Goal: Task Accomplishment & Management: Use online tool/utility

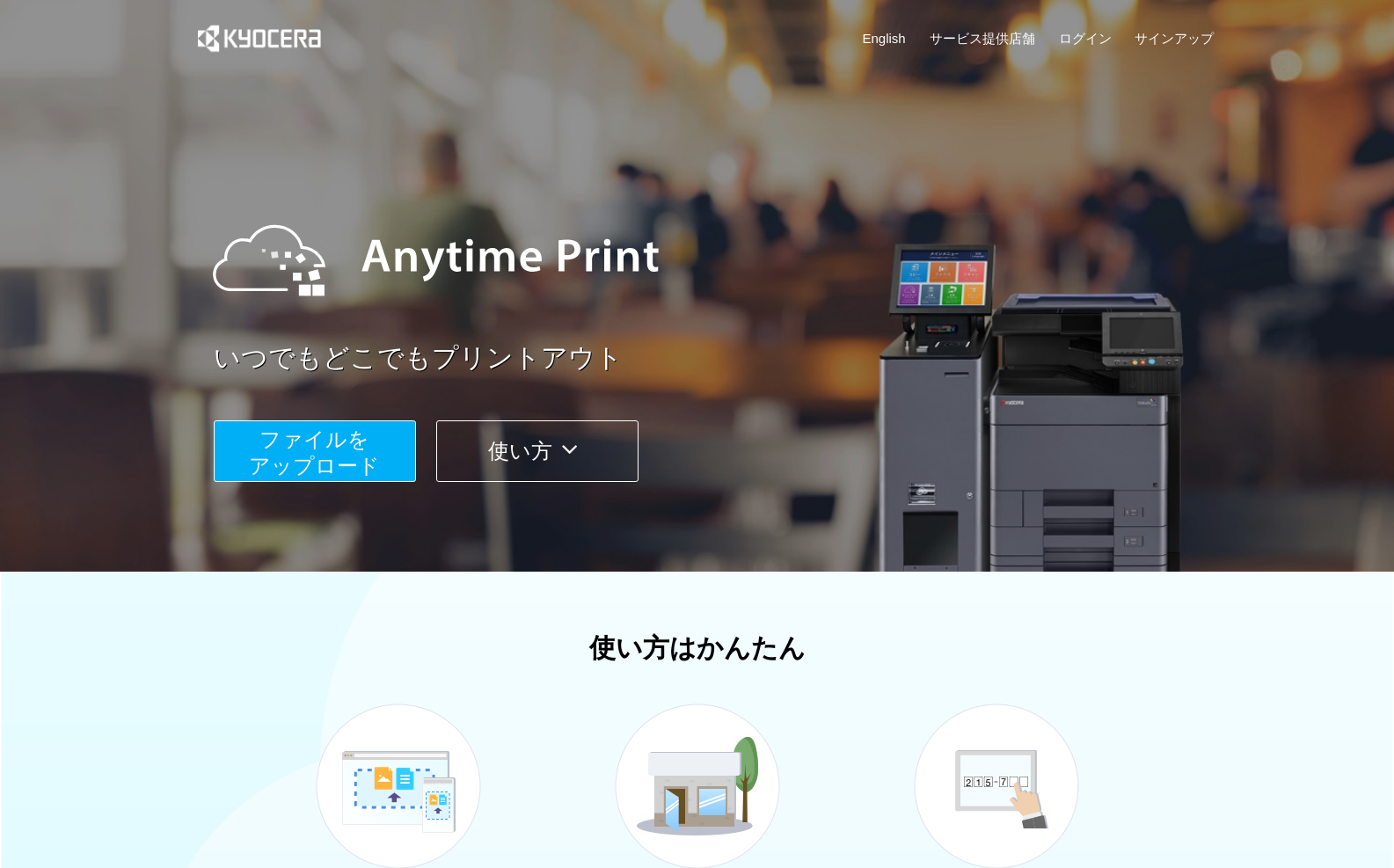
click at [366, 435] on span "ファイルを ​​アップロード" at bounding box center [314, 452] width 131 height 50
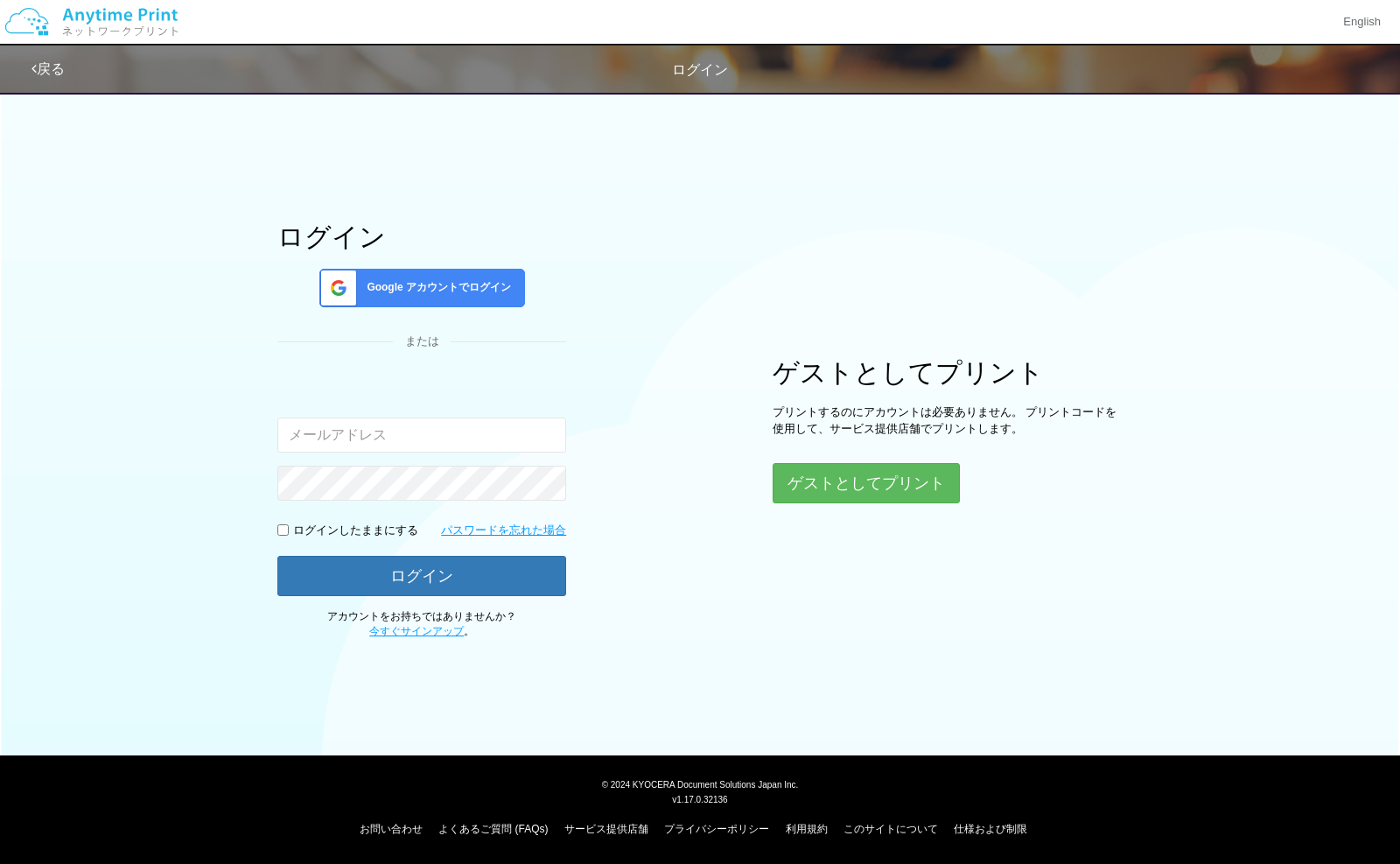
click at [809, 462] on div "ゲストとしてプリント プリントするのにアカウントは必要ありません。 プリントコードを使用して、サービス提供店舗でプリントします。 ゲストとしてプリント" at bounding box center [947, 430] width 350 height 146
click at [807, 479] on button "ゲストとしてプリント" at bounding box center [865, 483] width 185 height 39
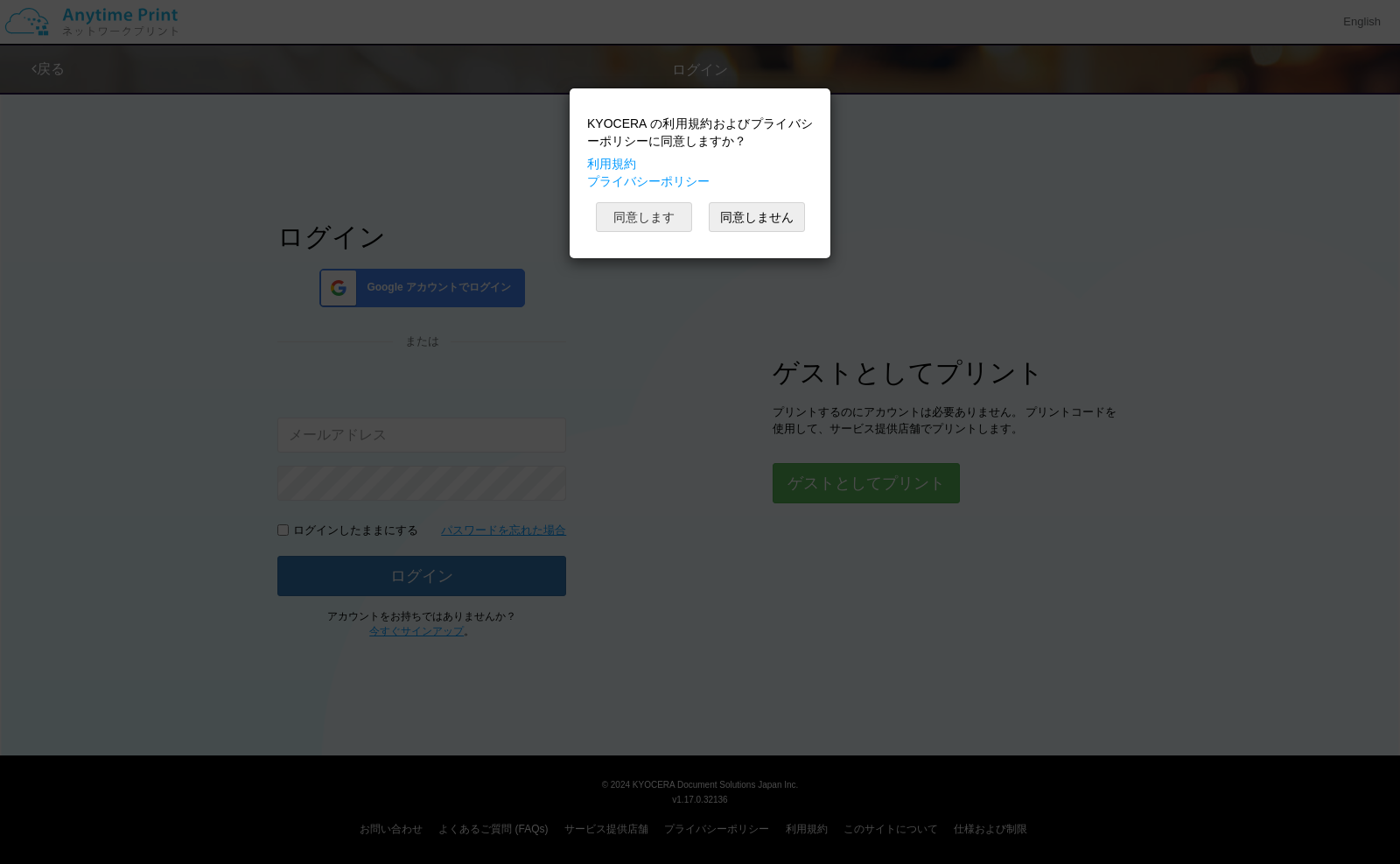
click at [638, 211] on button "同意します" at bounding box center [644, 217] width 96 height 30
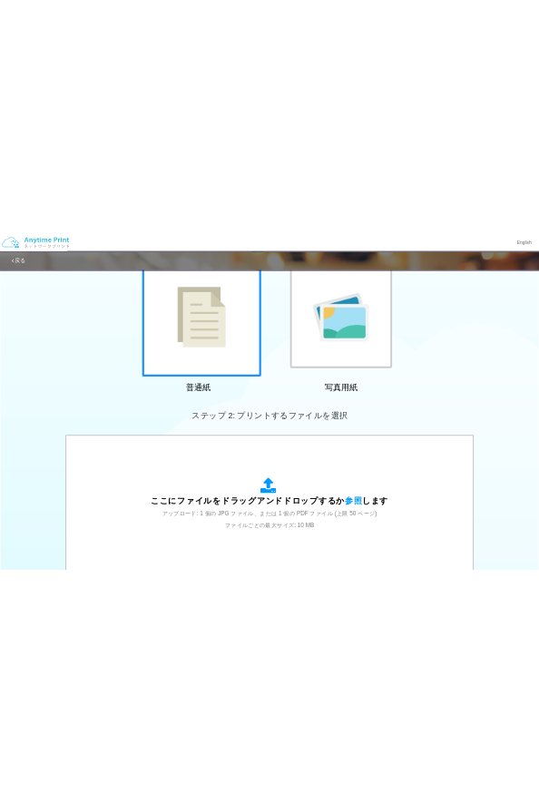
scroll to position [272, 0]
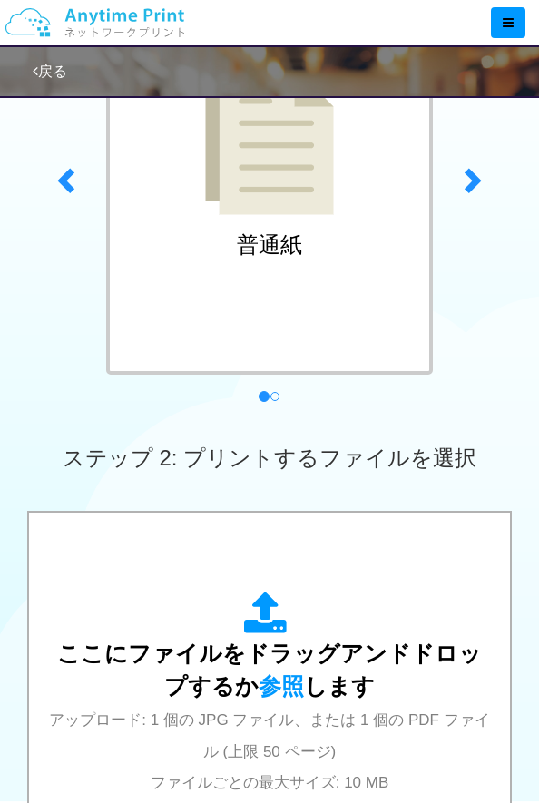
click at [0, 0] on div at bounding box center [0, 0] width 0 height 0
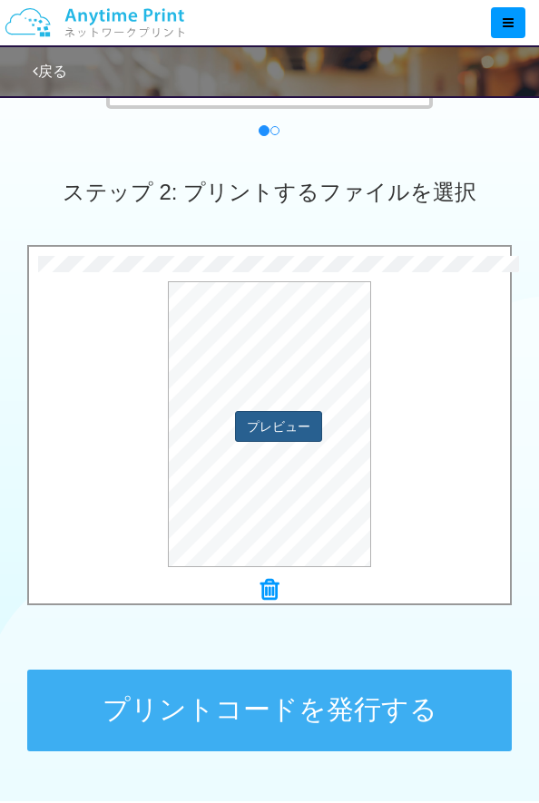
scroll to position [605, 0]
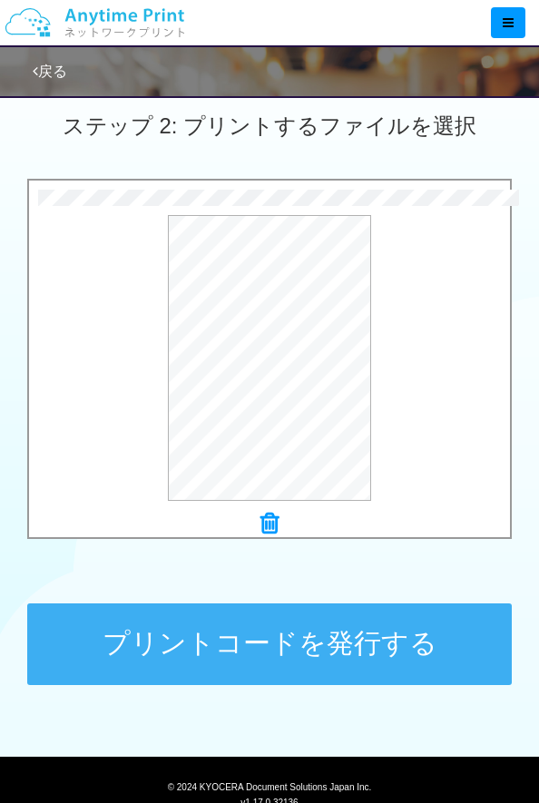
click at [242, 604] on button "プリントコードを発行する" at bounding box center [270, 645] width 486 height 82
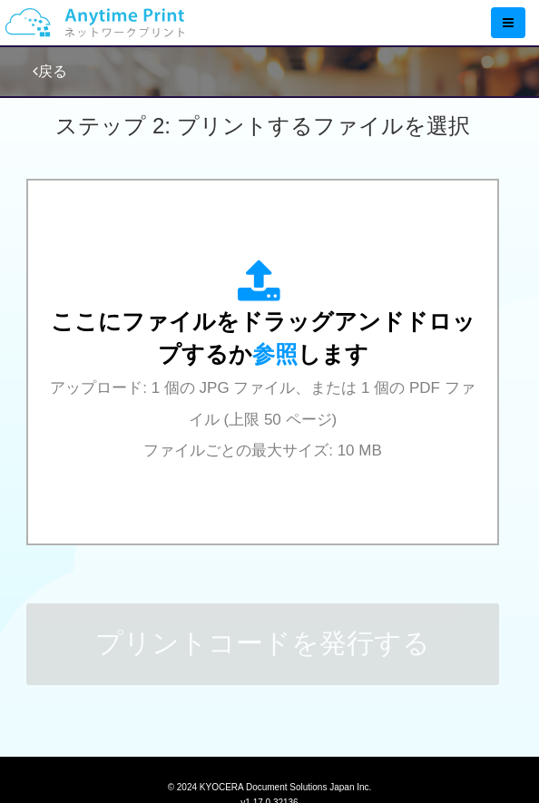
scroll to position [0, 0]
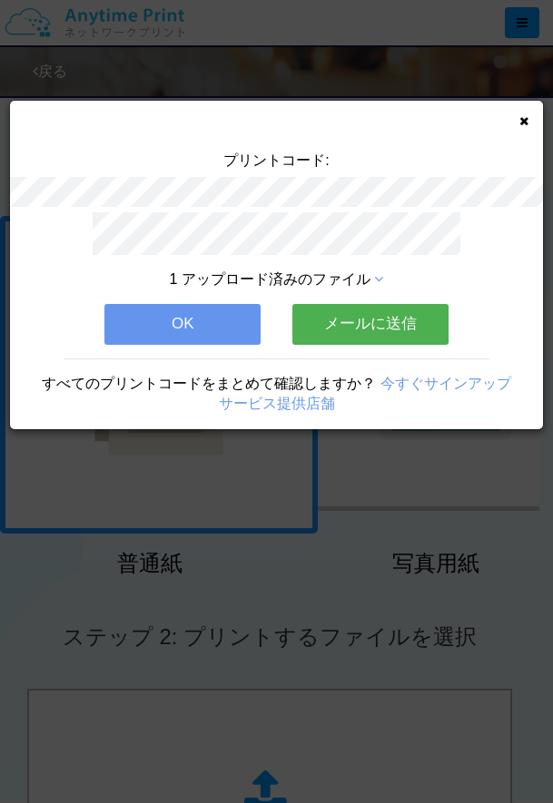
click at [380, 320] on button "メールに送信" at bounding box center [370, 324] width 156 height 40
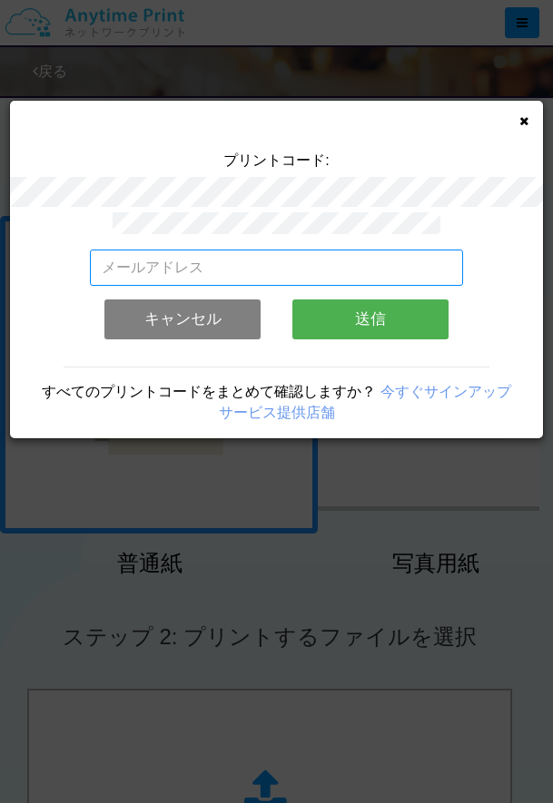
click at [190, 272] on input "email" at bounding box center [276, 268] width 373 height 36
type input "[EMAIL_ADDRESS][DOMAIN_NAME]"
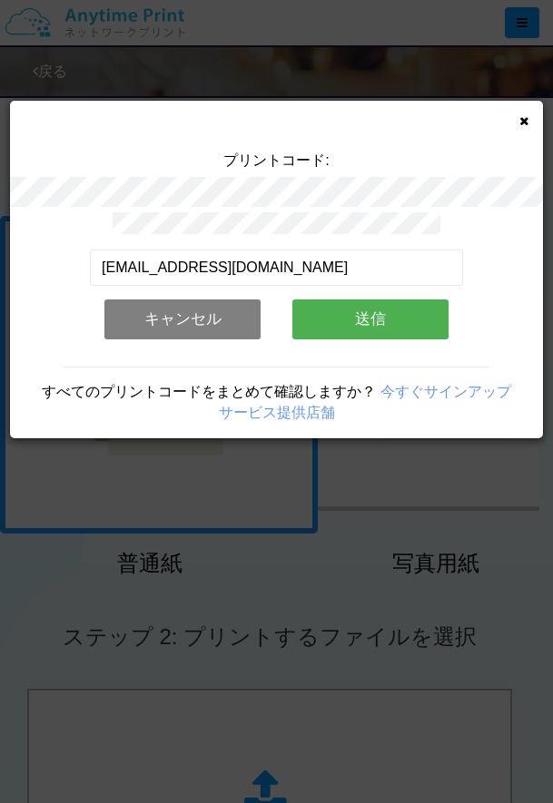
click at [381, 324] on button "送信" at bounding box center [370, 320] width 156 height 40
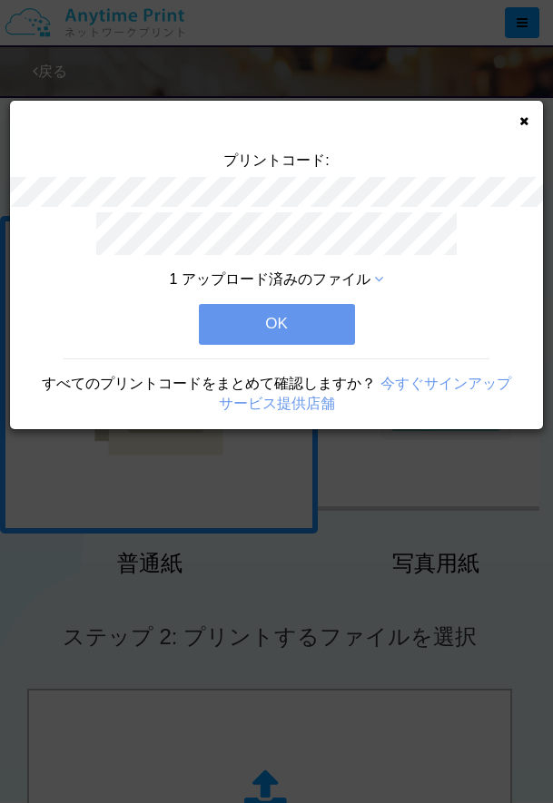
click at [306, 304] on button "OK" at bounding box center [277, 324] width 156 height 40
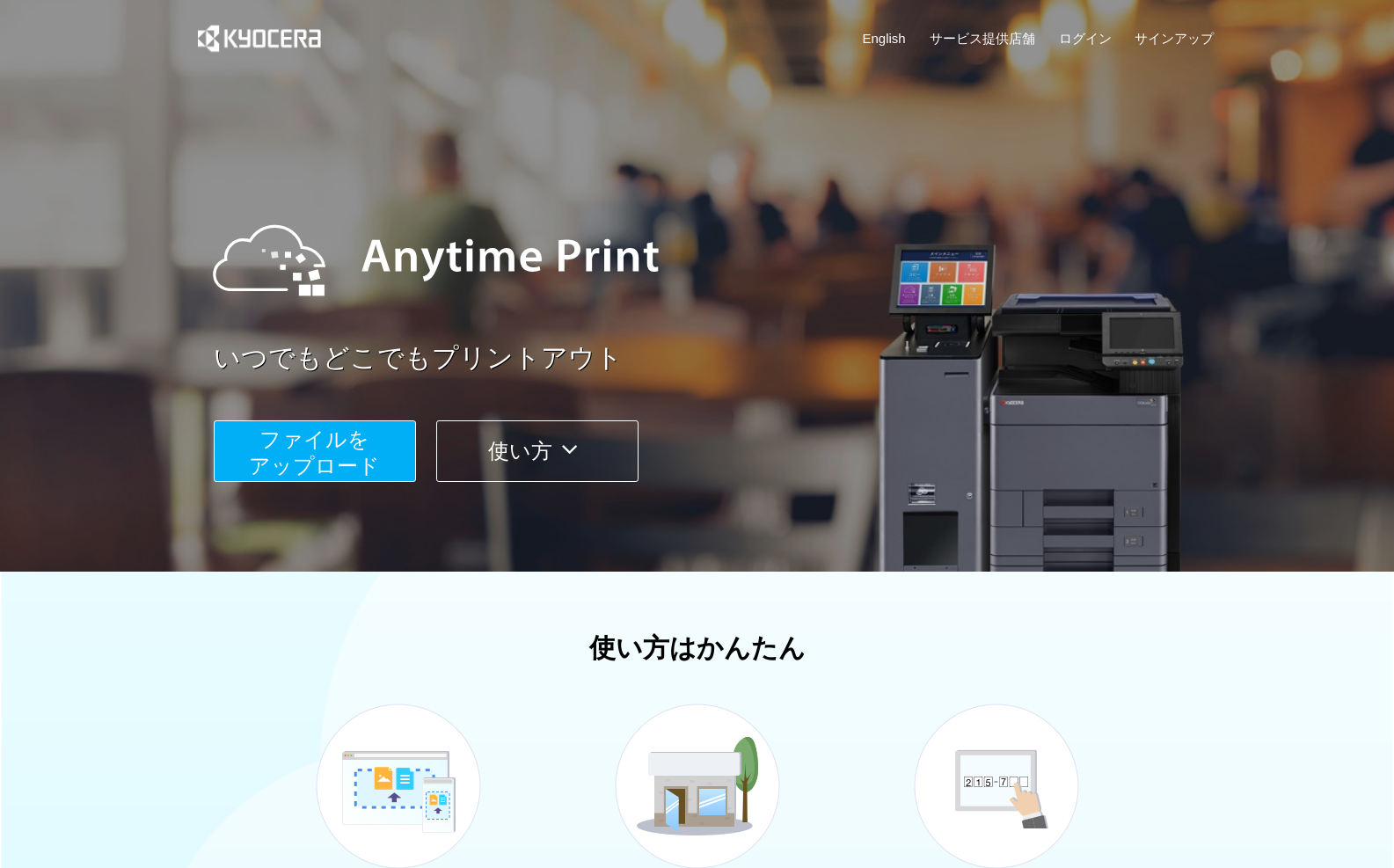
click at [374, 458] on span "ファイルを ​​アップロード" at bounding box center [314, 452] width 131 height 50
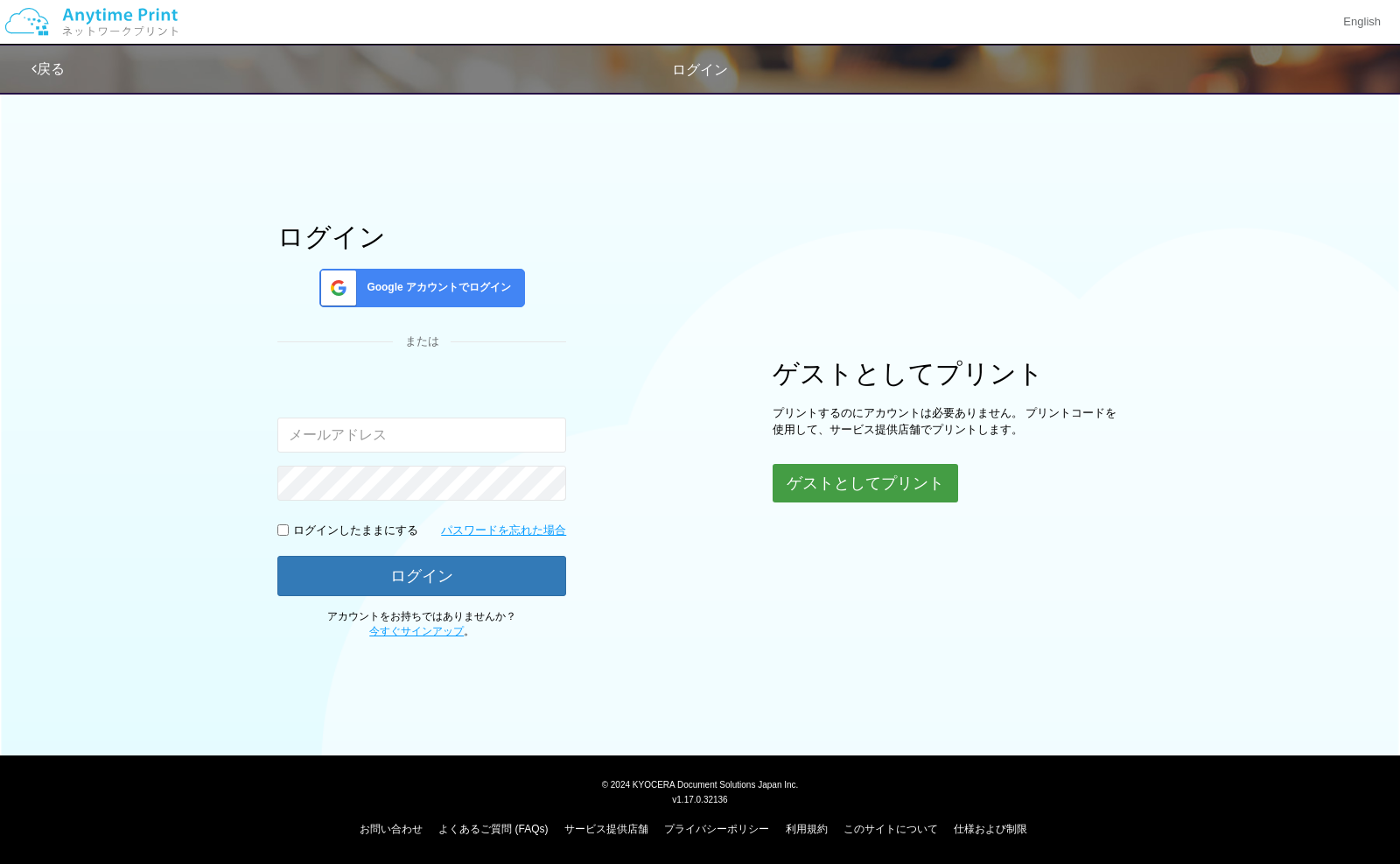
click at [868, 472] on button "ゲストとしてプリント" at bounding box center [865, 483] width 185 height 39
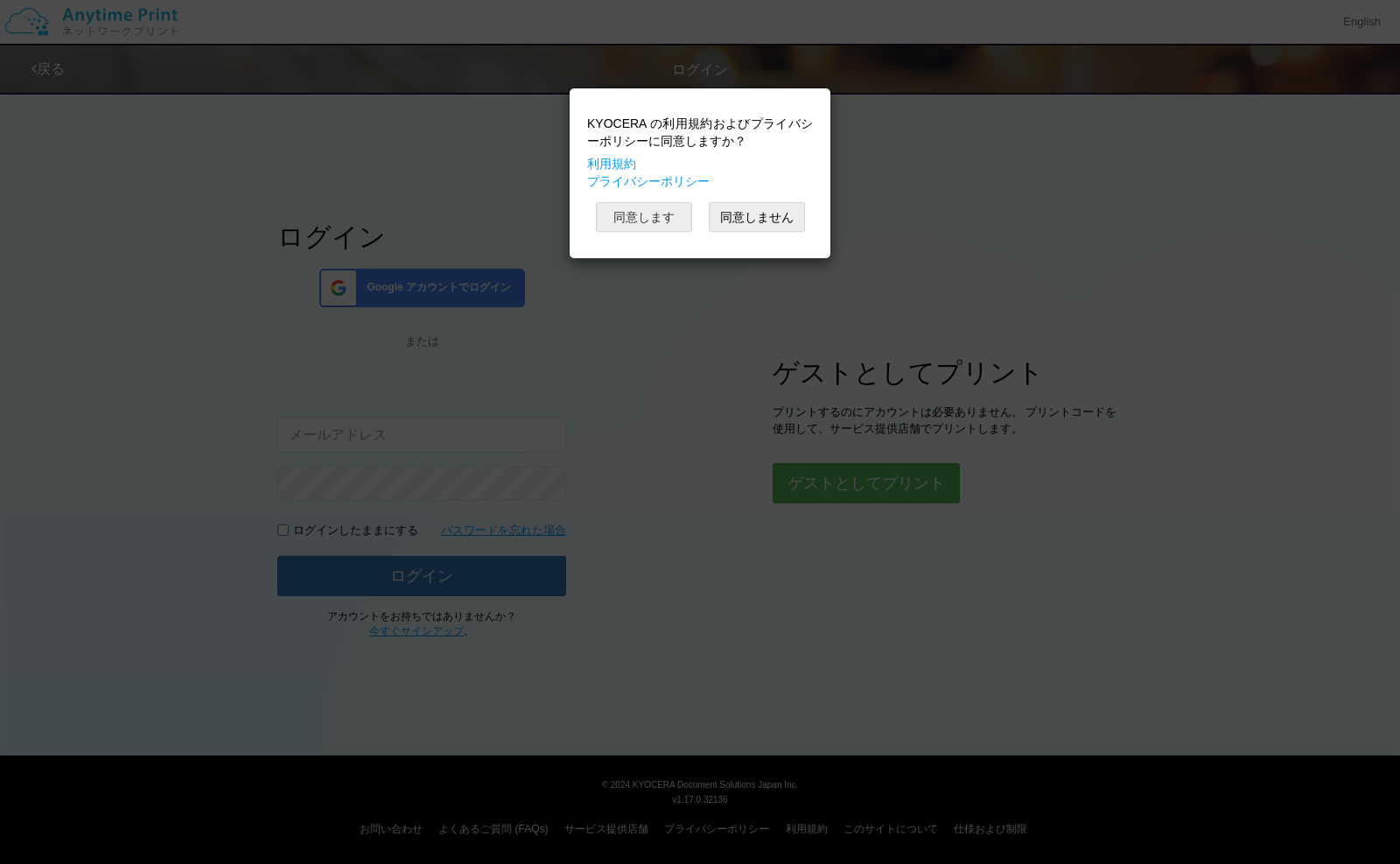
click at [642, 220] on button "同意します" at bounding box center [644, 217] width 96 height 30
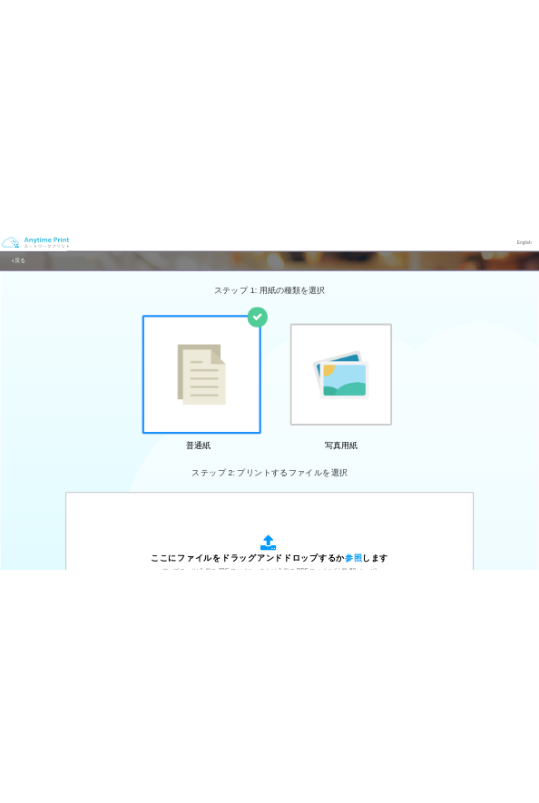
scroll to position [454, 0]
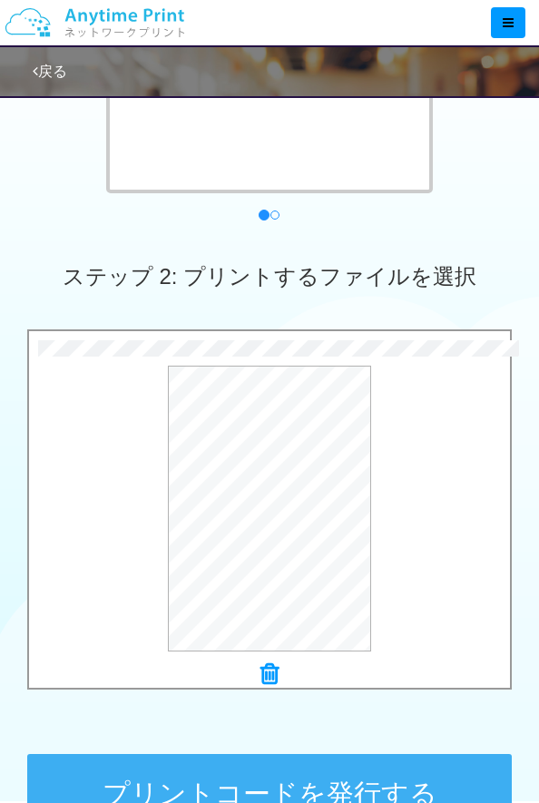
click at [226, 754] on button "プリントコードを発行する" at bounding box center [270, 795] width 486 height 82
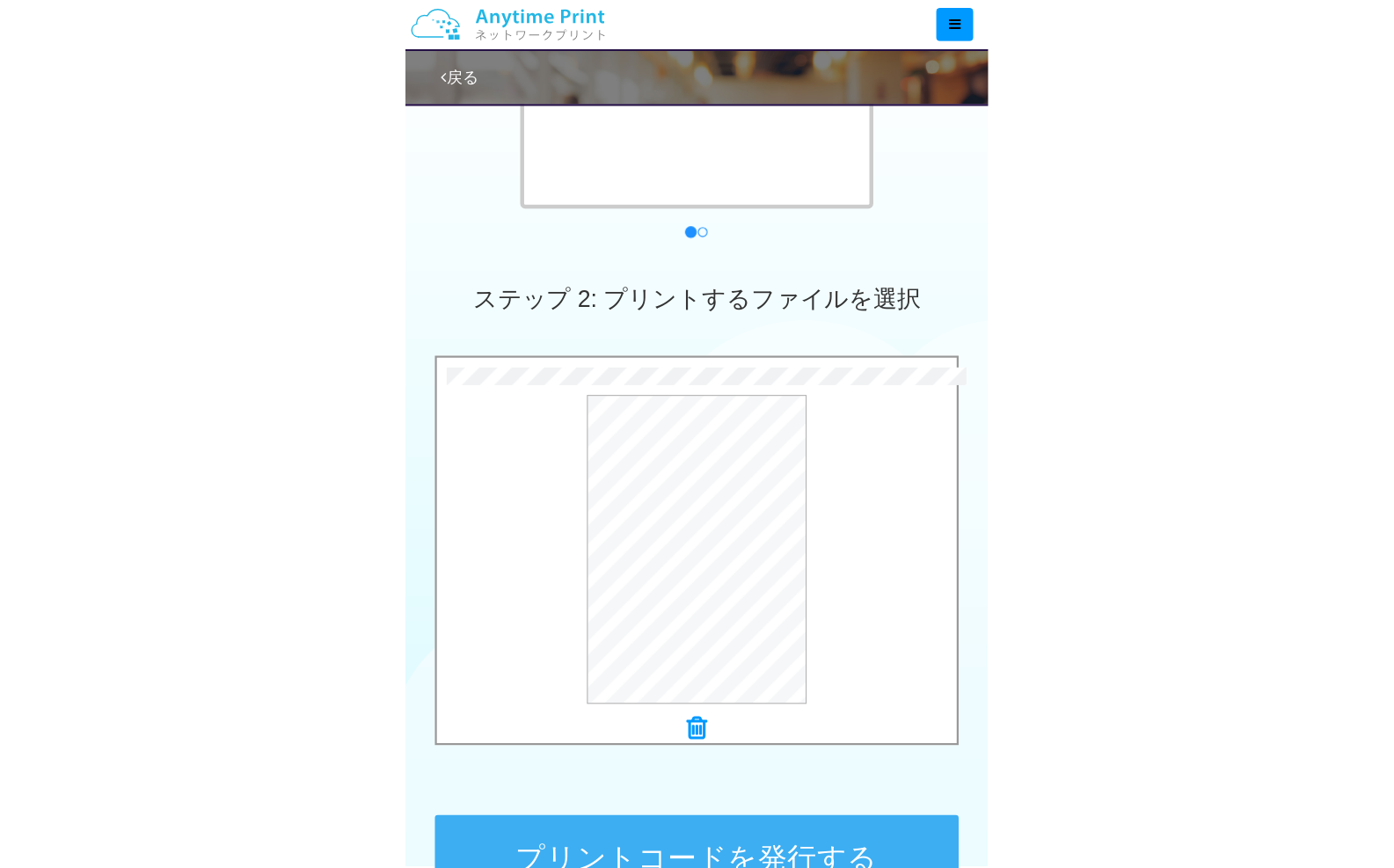
scroll to position [0, 0]
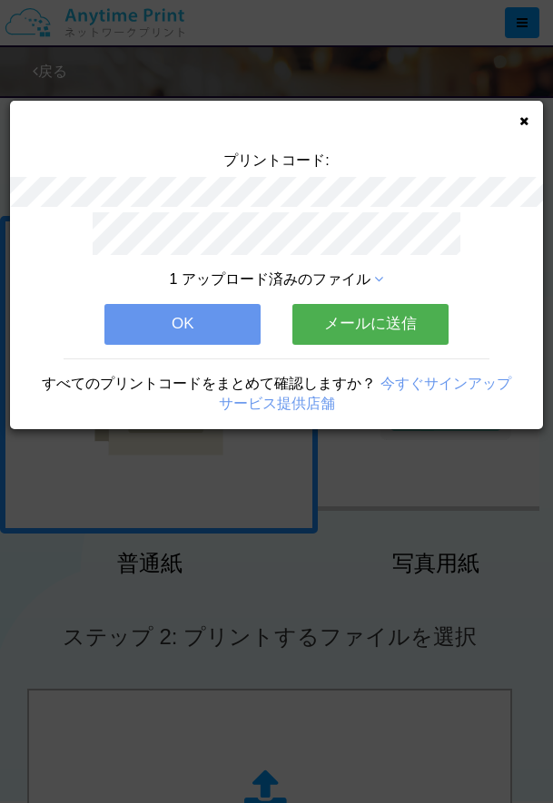
click at [321, 320] on button "メールに送信" at bounding box center [370, 324] width 156 height 40
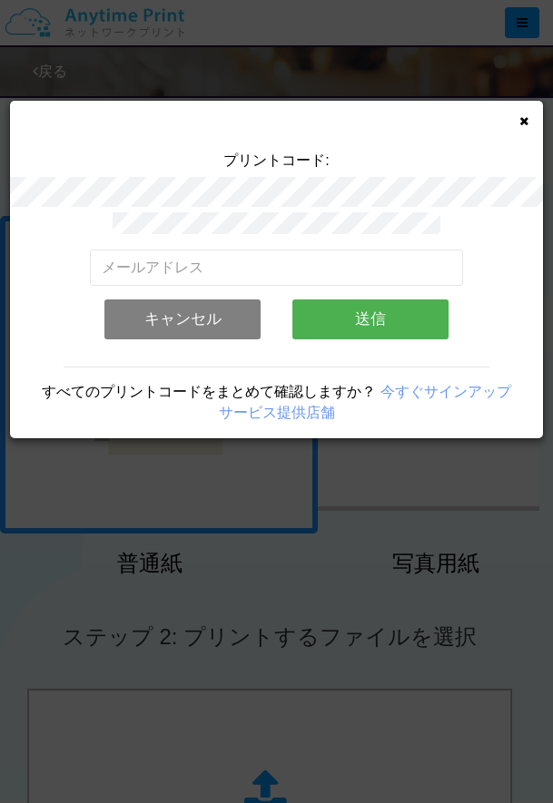
click at [321, 320] on button "送信" at bounding box center [370, 320] width 156 height 40
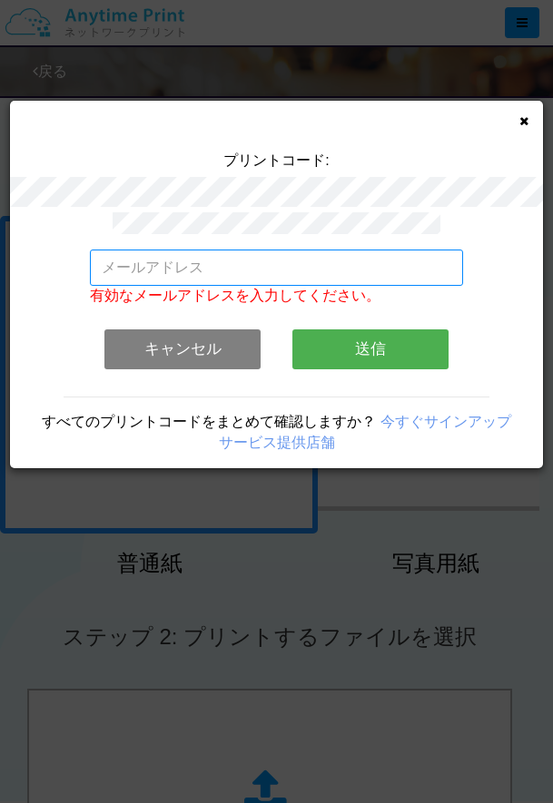
click at [231, 256] on input "email" at bounding box center [276, 268] width 373 height 36
type input "[EMAIL_ADDRESS][DOMAIN_NAME]"
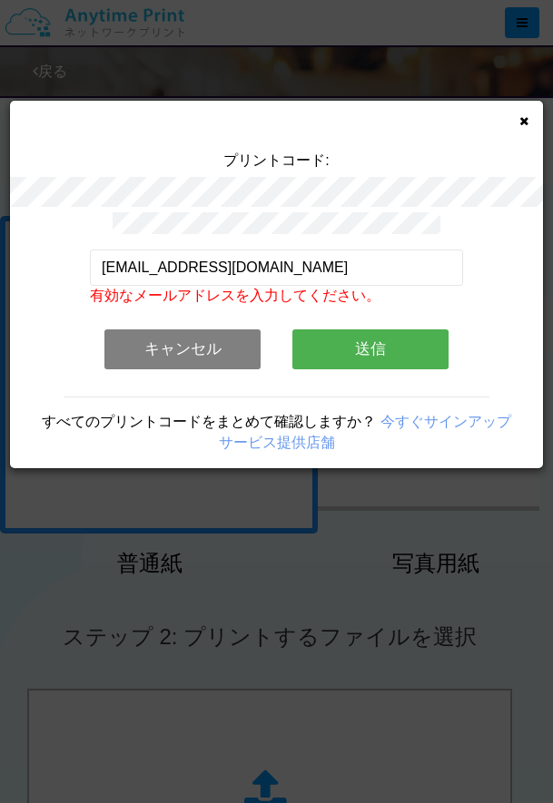
click at [369, 340] on button "送信" at bounding box center [370, 349] width 156 height 40
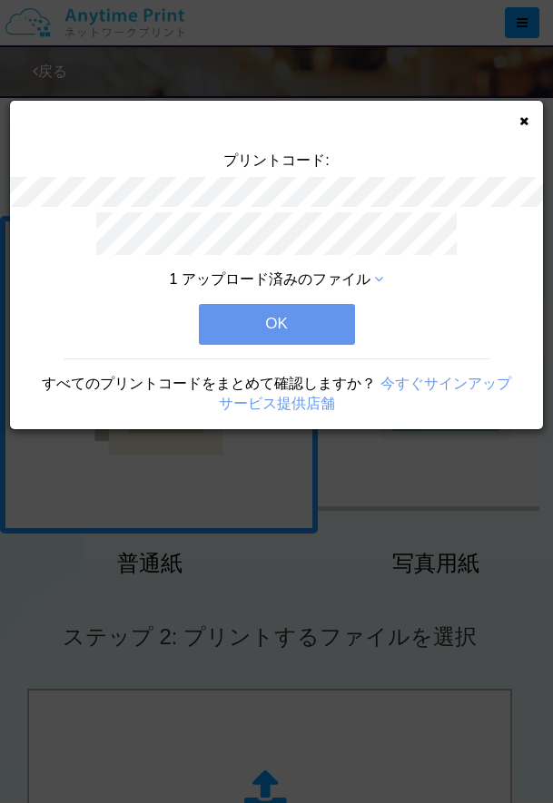
click at [319, 332] on button "OK" at bounding box center [277, 324] width 156 height 40
